Goal: Transaction & Acquisition: Purchase product/service

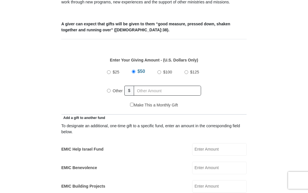
scroll to position [224, 0]
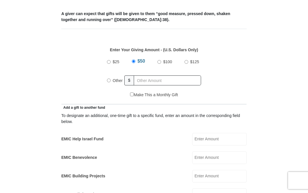
click at [111, 81] on input "Other" at bounding box center [109, 81] width 4 height 4
radio input "true"
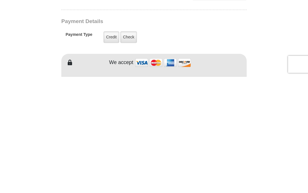
scroll to position [327, 0]
type input "165.00"
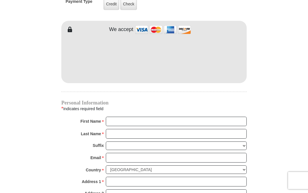
scroll to position [475, 0]
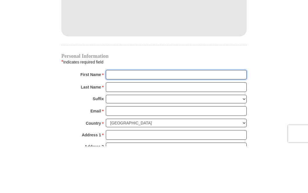
click at [230, 117] on input "First Name *" at bounding box center [176, 122] width 141 height 10
type input "[PERSON_NAME]"
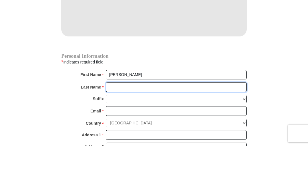
type input "[PERSON_NAME]"
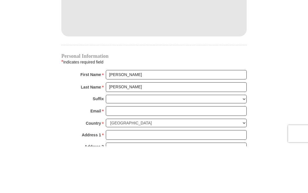
scroll to position [522, 0]
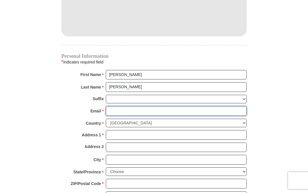
click at [175, 108] on input "Email *" at bounding box center [176, 111] width 141 height 10
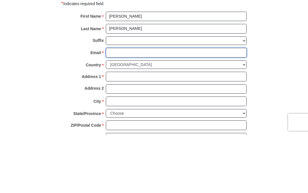
type input "[EMAIL_ADDRESS][DOMAIN_NAME]"
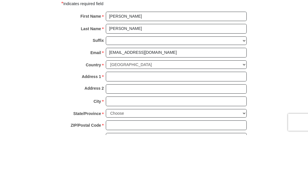
scroll to position [581, 0]
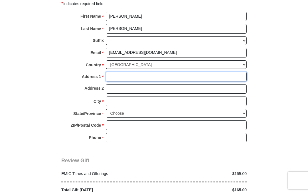
click at [199, 75] on input "Address 1 *" at bounding box center [176, 77] width 141 height 10
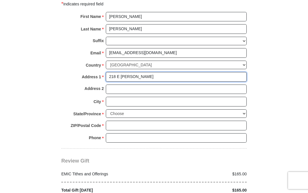
type input "218 E [PERSON_NAME]"
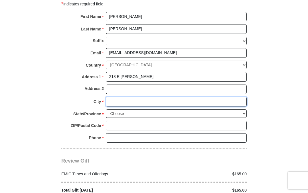
click at [155, 97] on input "City *" at bounding box center [176, 102] width 141 height 10
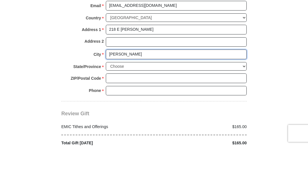
type input "[PERSON_NAME]"
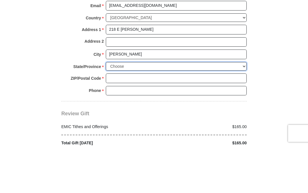
click at [146, 109] on select "Choose [US_STATE] [US_STATE] [US_STATE] [US_STATE] [US_STATE] Armed Forces Amer…" at bounding box center [176, 113] width 141 height 9
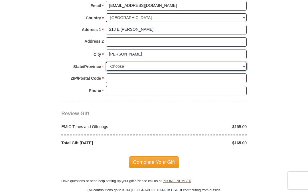
select select "OK"
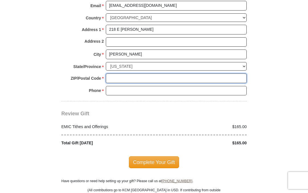
click at [124, 73] on input "ZIP/Postal Code *" at bounding box center [176, 78] width 141 height 10
type input "73554"
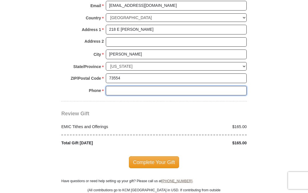
click at [130, 86] on input "Phone * *" at bounding box center [176, 91] width 141 height 10
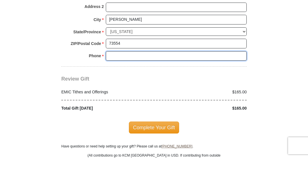
type input "5807061270"
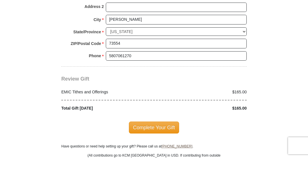
scroll to position [663, 0]
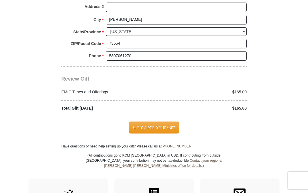
click at [171, 124] on span "Complete Your Gift" at bounding box center [154, 128] width 50 height 12
